Goal: Task Accomplishment & Management: Complete application form

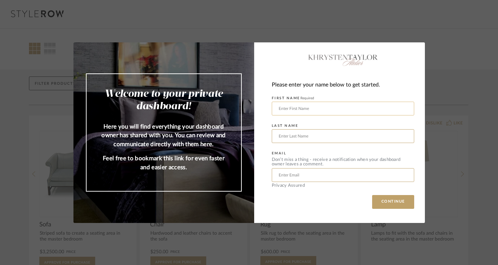
click at [279, 108] on input "text" at bounding box center [343, 109] width 142 height 14
type input "Eva"
type input "[PERSON_NAME]"
type input "[EMAIL_ADDRESS][DOMAIN_NAME]"
click at [396, 203] on button "CONTINUE" at bounding box center [393, 202] width 42 height 14
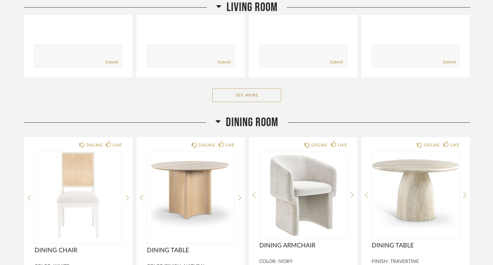
scroll to position [517, 0]
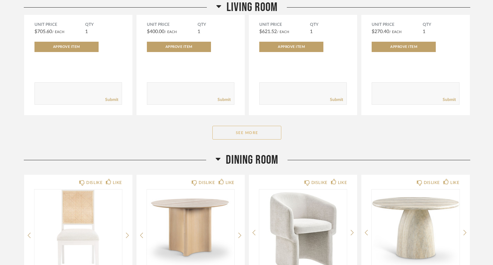
click at [241, 135] on button "See More" at bounding box center [246, 133] width 69 height 14
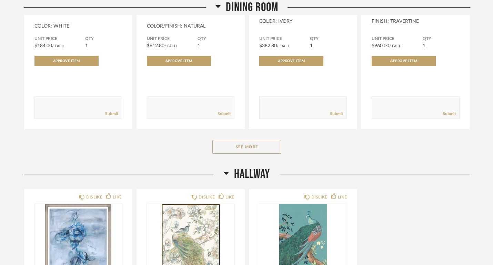
scroll to position [1035, 0]
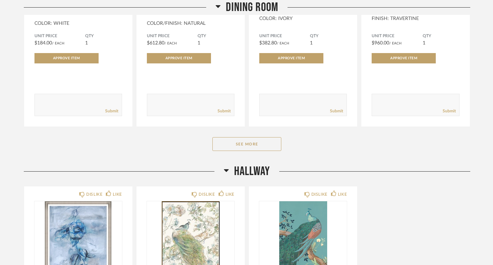
click at [247, 141] on button "See More" at bounding box center [246, 144] width 69 height 14
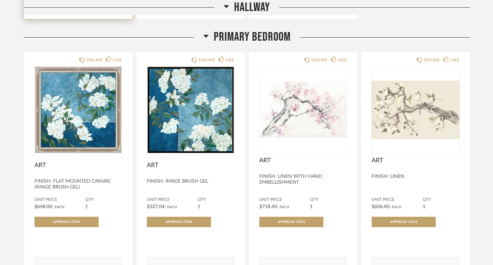
scroll to position [1910, 0]
